Goal: Task Accomplishment & Management: Manage account settings

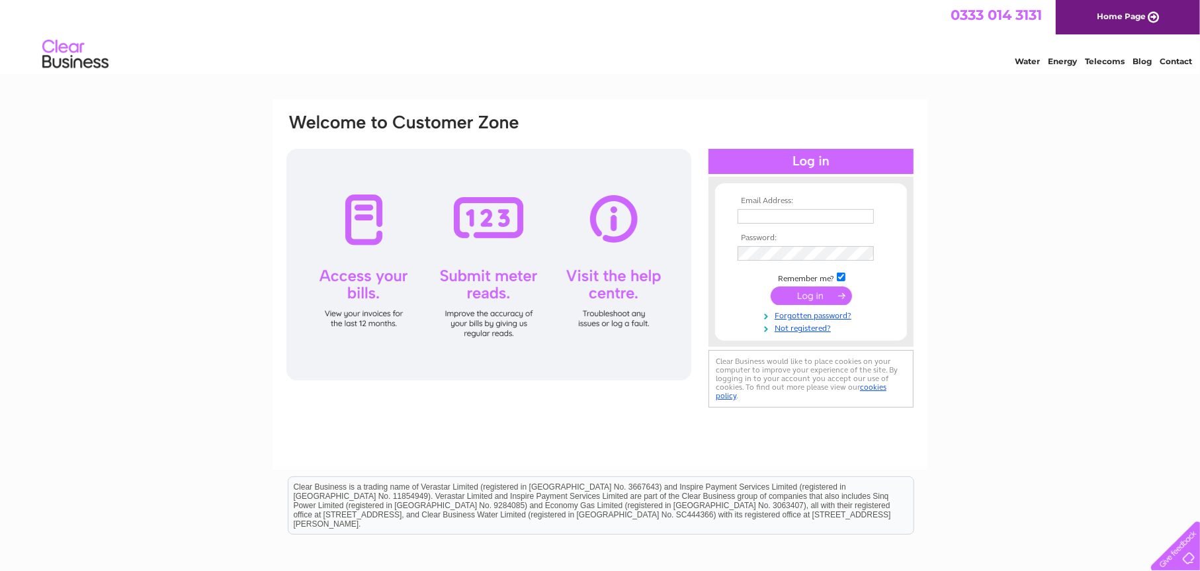
click at [762, 214] on input "text" at bounding box center [806, 216] width 136 height 15
type input "[EMAIL_ADDRESS][DOMAIN_NAME]"
click at [808, 296] on input "submit" at bounding box center [811, 297] width 81 height 19
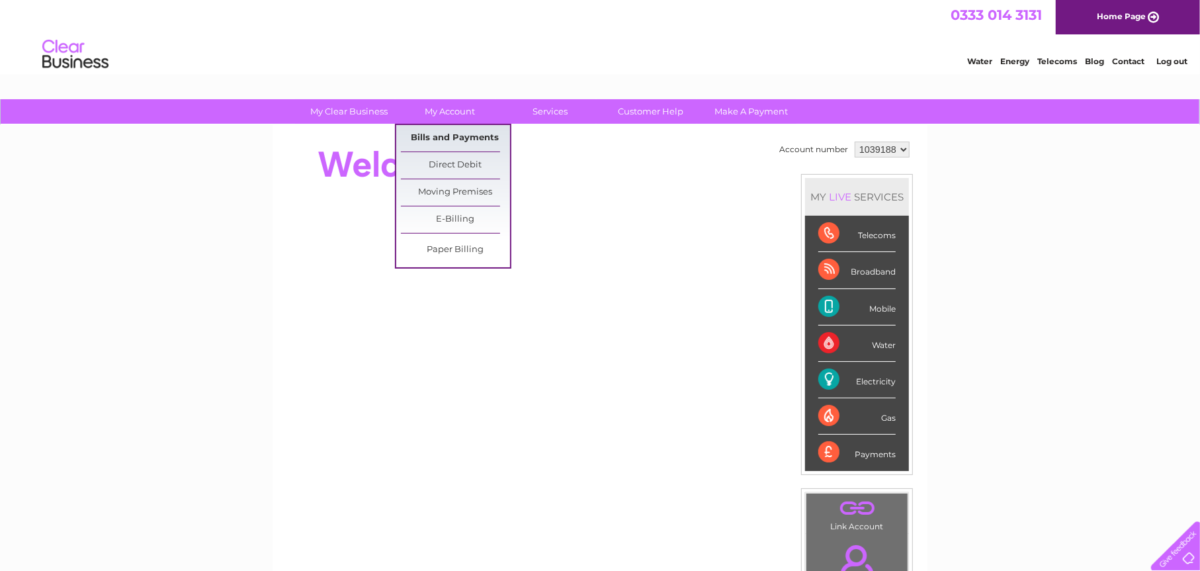
click at [466, 138] on link "Bills and Payments" at bounding box center [455, 138] width 109 height 26
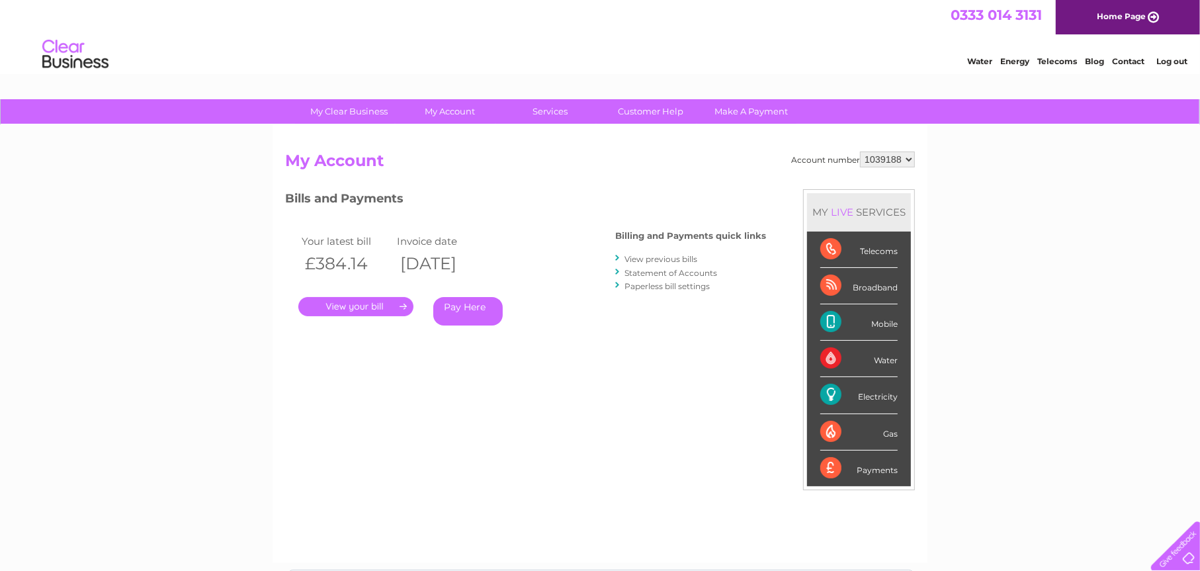
click at [348, 304] on link "." at bounding box center [355, 306] width 115 height 19
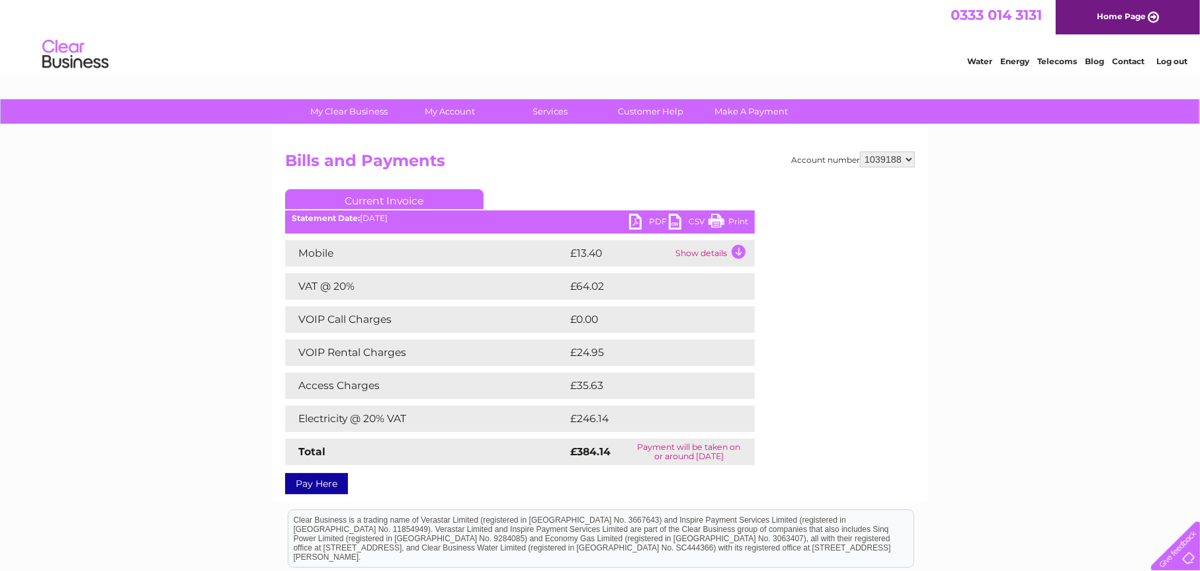
click at [658, 224] on link "PDF" at bounding box center [649, 223] width 40 height 19
